Goal: Task Accomplishment & Management: Manage account settings

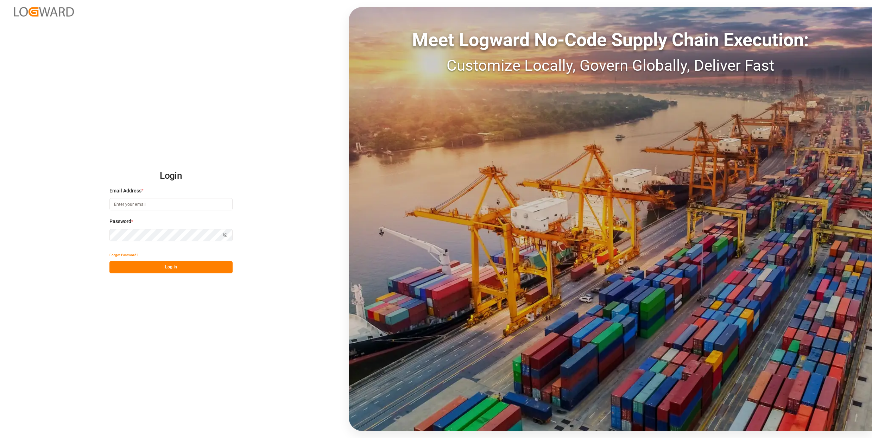
type input "sebastian.graf@logward.com"
click at [193, 267] on button "Log In" at bounding box center [170, 267] width 123 height 12
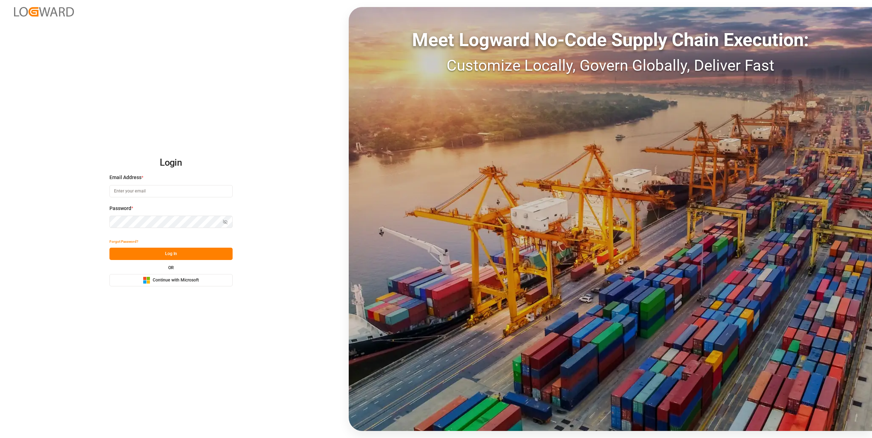
click at [187, 280] on span "Continue with Microsoft" at bounding box center [176, 280] width 46 height 6
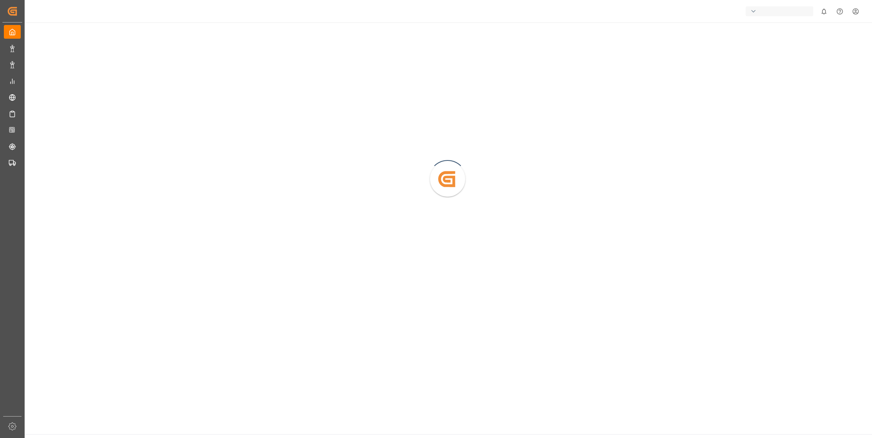
click at [749, 12] on div "button" at bounding box center [779, 11] width 68 height 10
type input "henry lamotte"
click at [12, 48] on html "Created by potrace 1.15, written by Peter Selinger 2001-2017 Created by potrace…" at bounding box center [436, 219] width 872 height 438
click at [169, 55] on div "Created by potrace 1.15, written by [PERSON_NAME] [DATE]-[DATE]" at bounding box center [448, 176] width 848 height 307
click at [840, 81] on div "Created by potrace 1.15, written by [PERSON_NAME] [DATE]-[DATE]" at bounding box center [448, 176] width 848 height 307
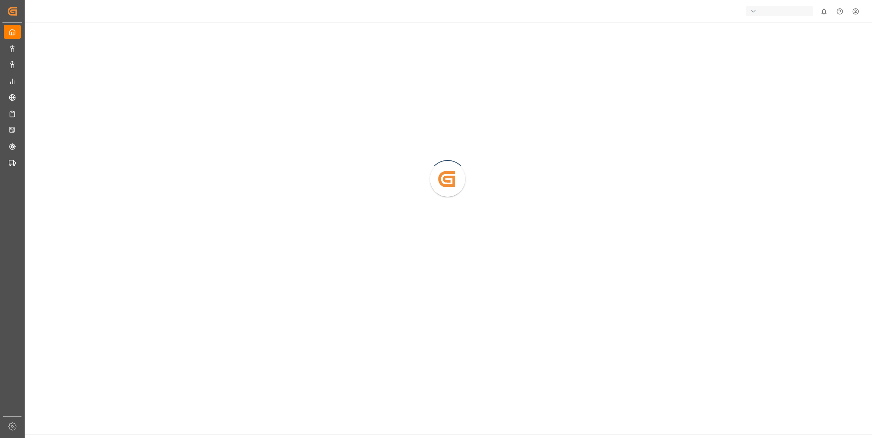
click at [768, 11] on div "button" at bounding box center [779, 11] width 68 height 10
click at [562, 81] on html "Created by potrace 1.15, written by Peter Selinger 2001-2017 Created by potrace…" at bounding box center [436, 219] width 872 height 438
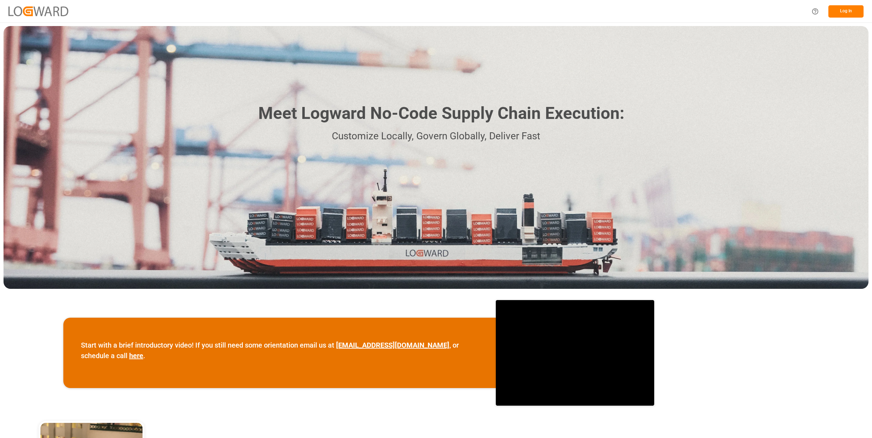
click at [844, 12] on button "Log In" at bounding box center [845, 11] width 35 height 12
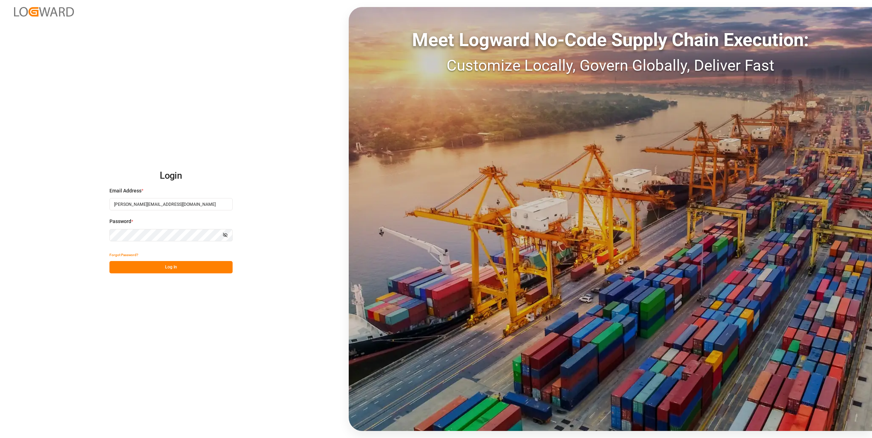
click at [184, 271] on button "Log In" at bounding box center [170, 267] width 123 height 12
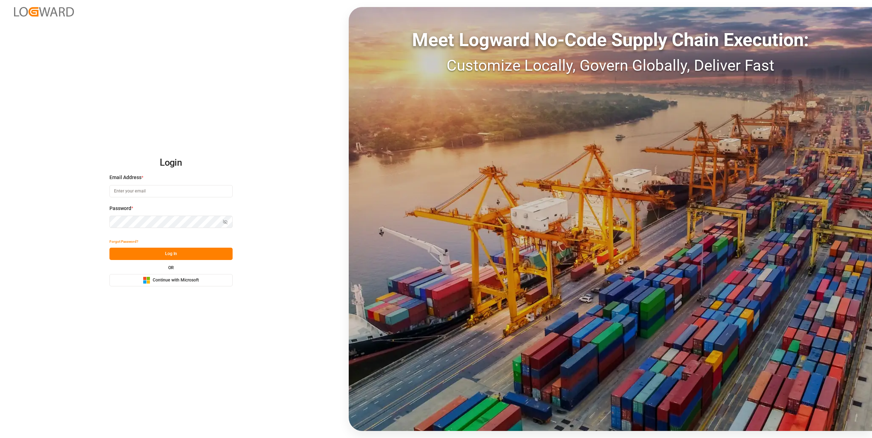
click at [184, 283] on div "Microsoft Logo Continue with Microsoft" at bounding box center [171, 280] width 56 height 7
